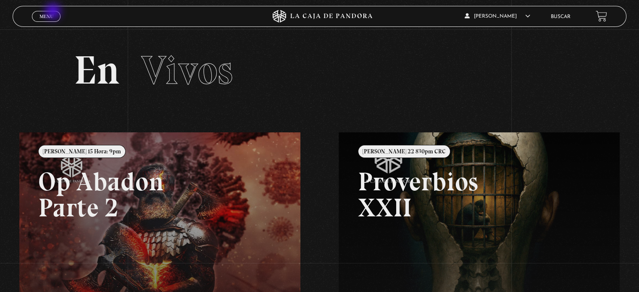
click at [54, 12] on link "Menu Cerrar" at bounding box center [46, 16] width 29 height 11
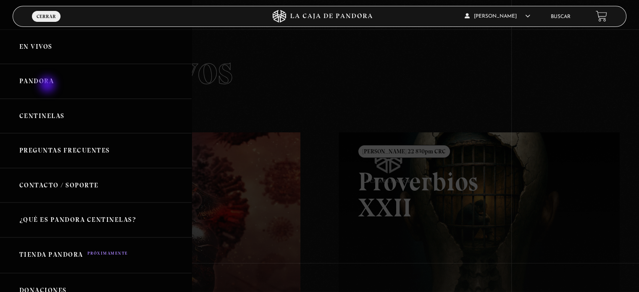
click at [48, 85] on link "Pandora" at bounding box center [96, 81] width 192 height 35
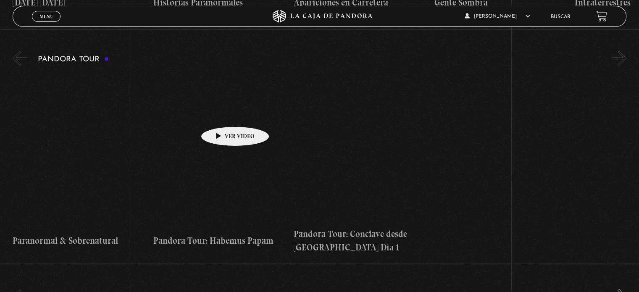
scroll to position [1092, 0]
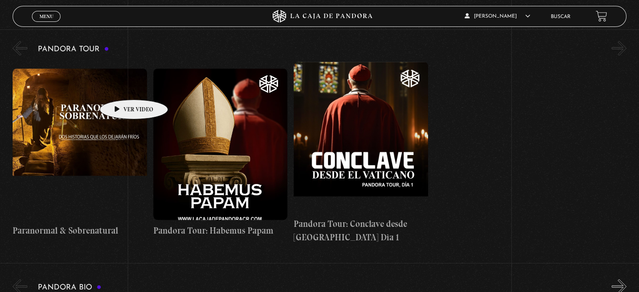
drag, startPoint x: 121, startPoint y: 87, endPoint x: 122, endPoint y: 52, distance: 35.3
click at [120, 87] on figure at bounding box center [80, 143] width 134 height 151
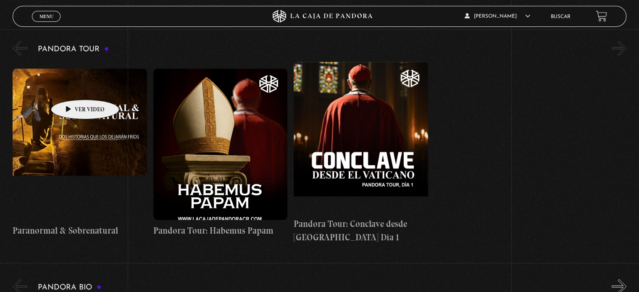
click at [72, 87] on figure at bounding box center [80, 143] width 134 height 151
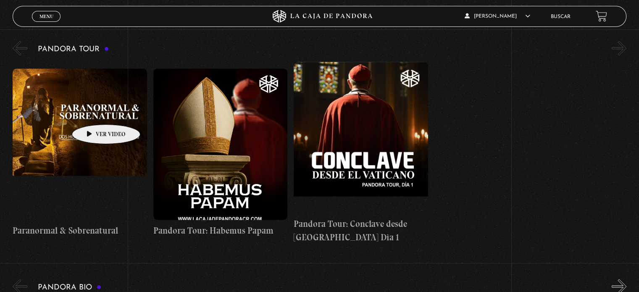
click at [93, 112] on figure at bounding box center [80, 143] width 134 height 151
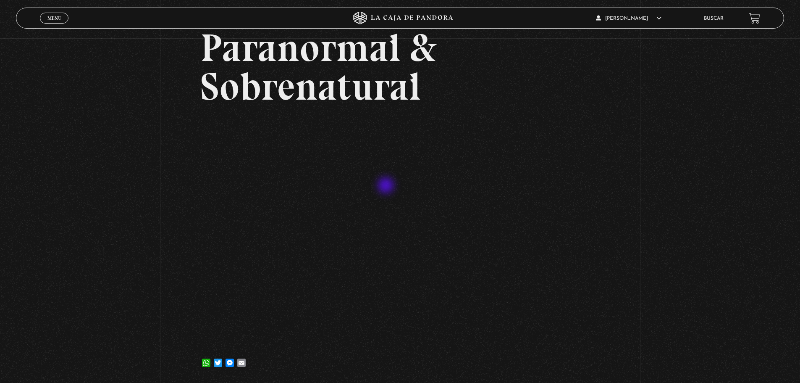
scroll to position [84, 0]
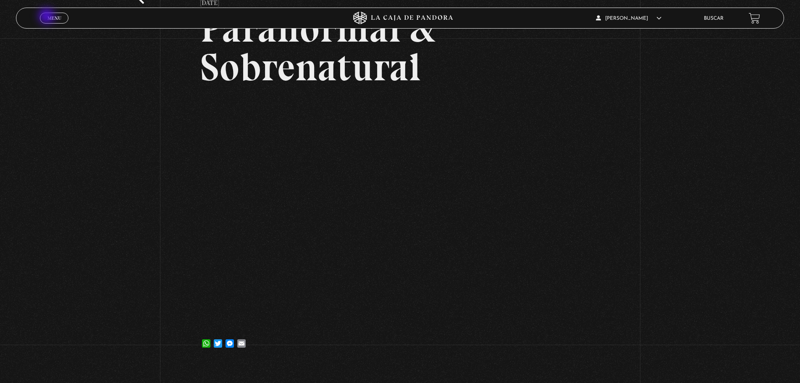
click at [47, 17] on span "Menu" at bounding box center [54, 18] width 14 height 5
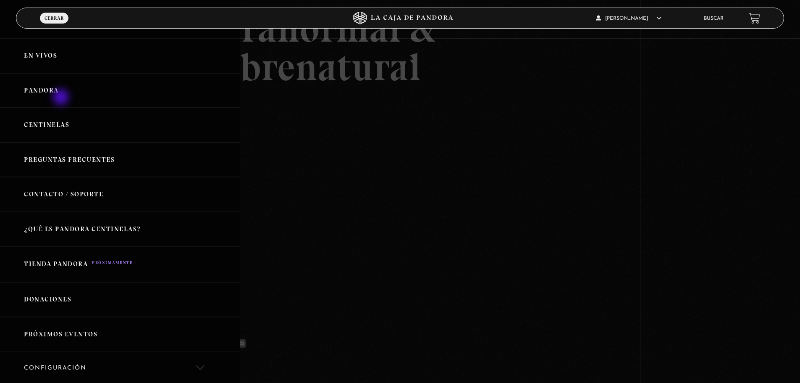
click at [58, 92] on link "Pandora" at bounding box center [120, 90] width 240 height 35
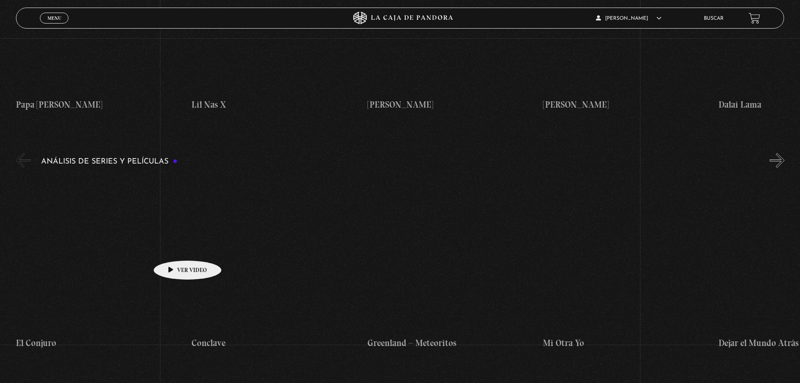
scroll to position [1428, 0]
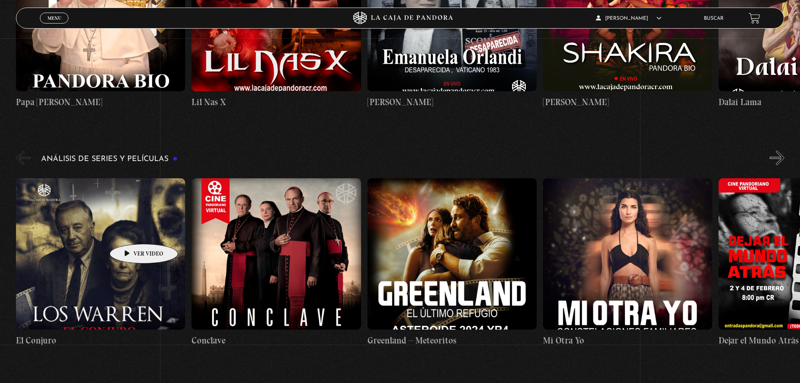
click at [131, 231] on figure at bounding box center [100, 253] width 169 height 151
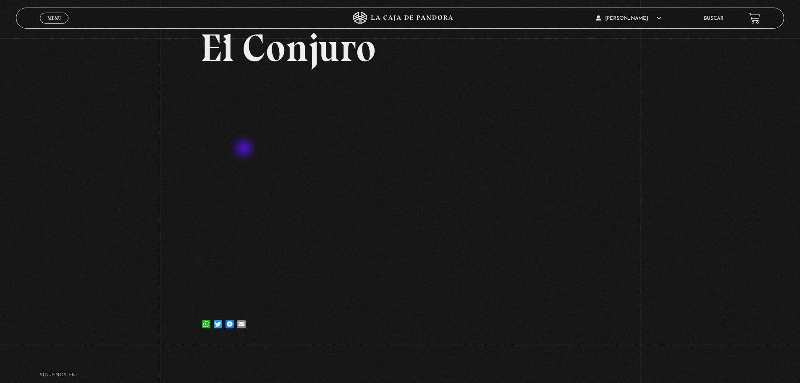
scroll to position [84, 0]
